Goal: Navigation & Orientation: Find specific page/section

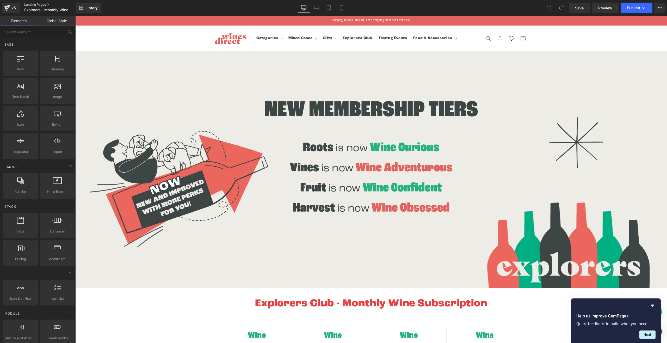
click at [41, 4] on link "Landing Pages" at bounding box center [54, 5] width 60 height 4
